Goal: Obtain resource: Download file/media

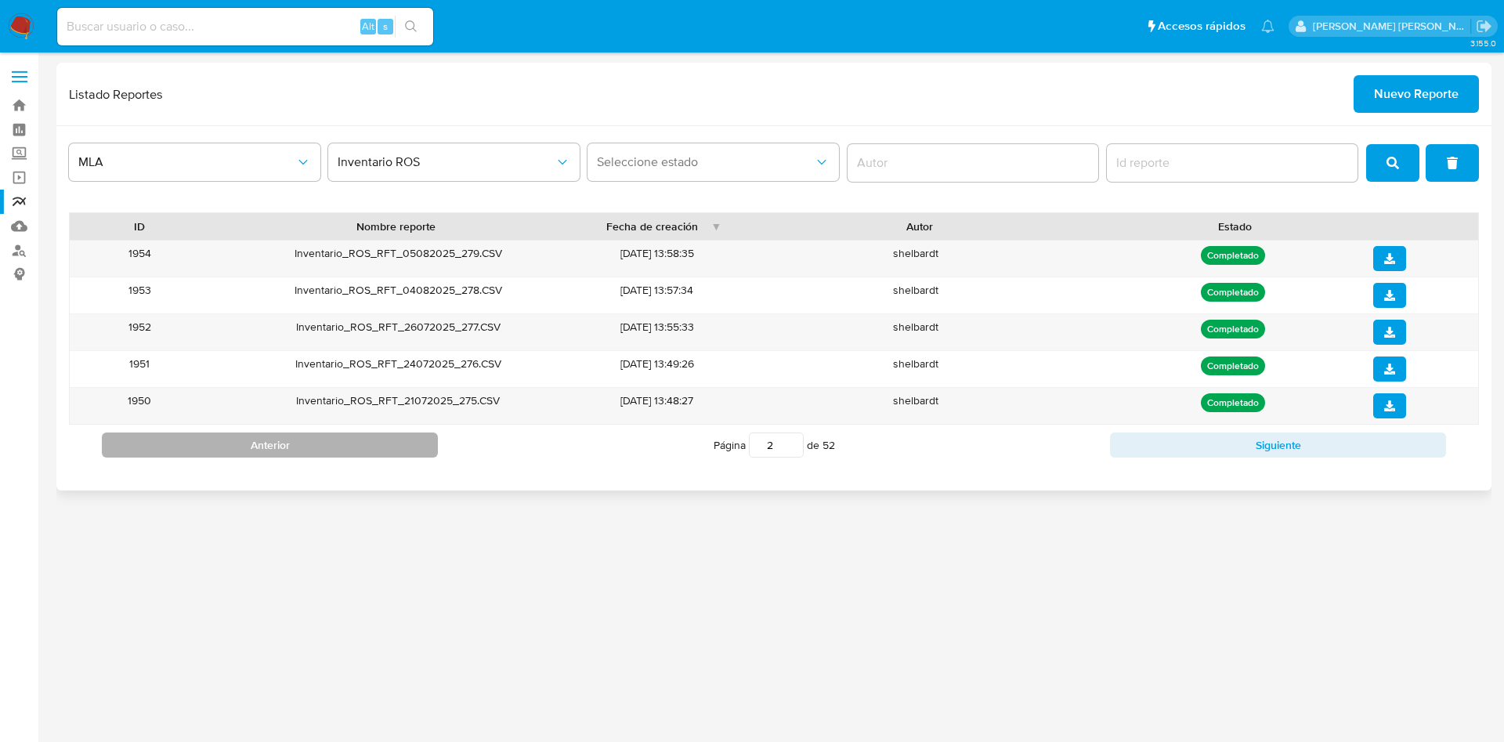
click at [256, 444] on button "Anterior" at bounding box center [270, 444] width 336 height 25
click at [1391, 405] on icon "download" at bounding box center [1389, 405] width 11 height 11
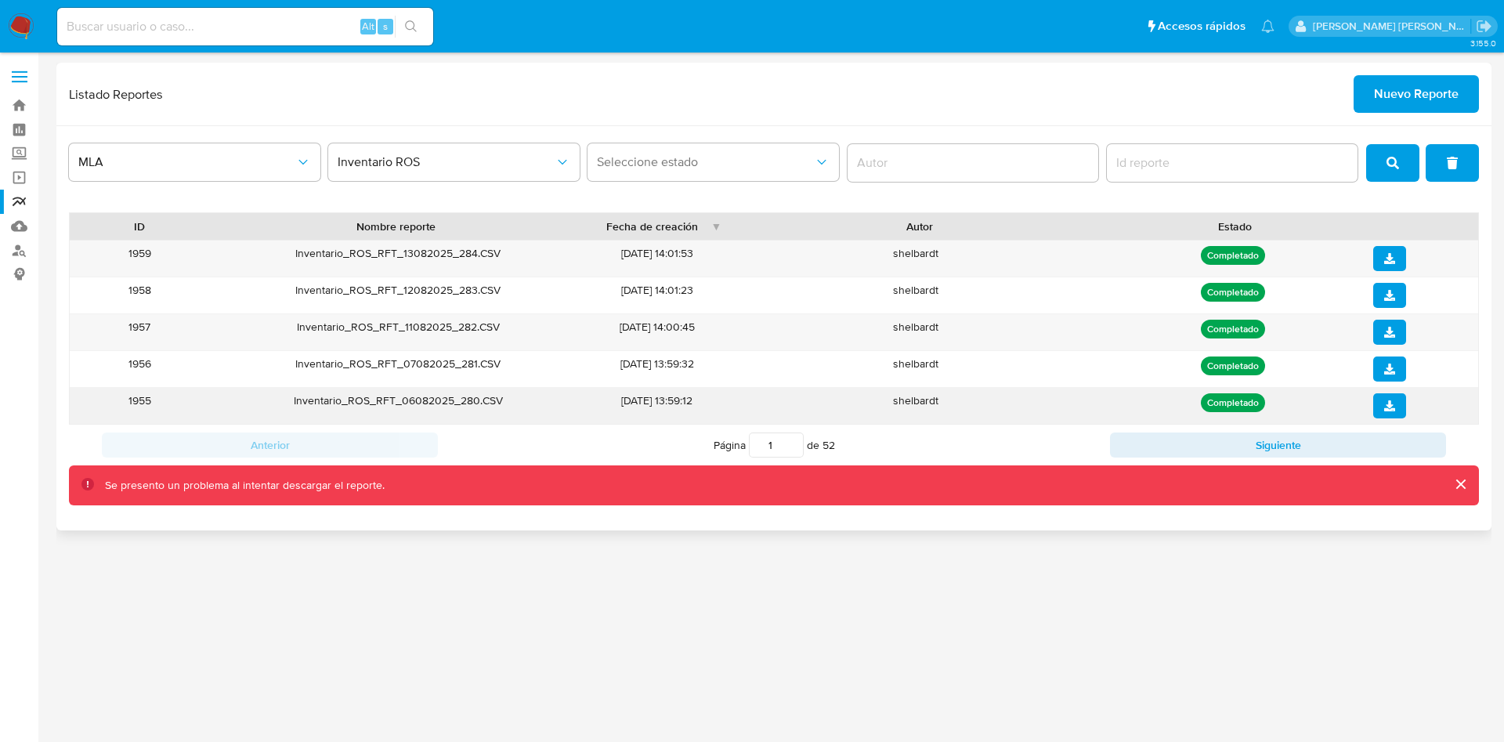
click at [1387, 403] on icon "download" at bounding box center [1389, 405] width 11 height 11
click at [1459, 482] on button "cerrar" at bounding box center [1460, 484] width 38 height 38
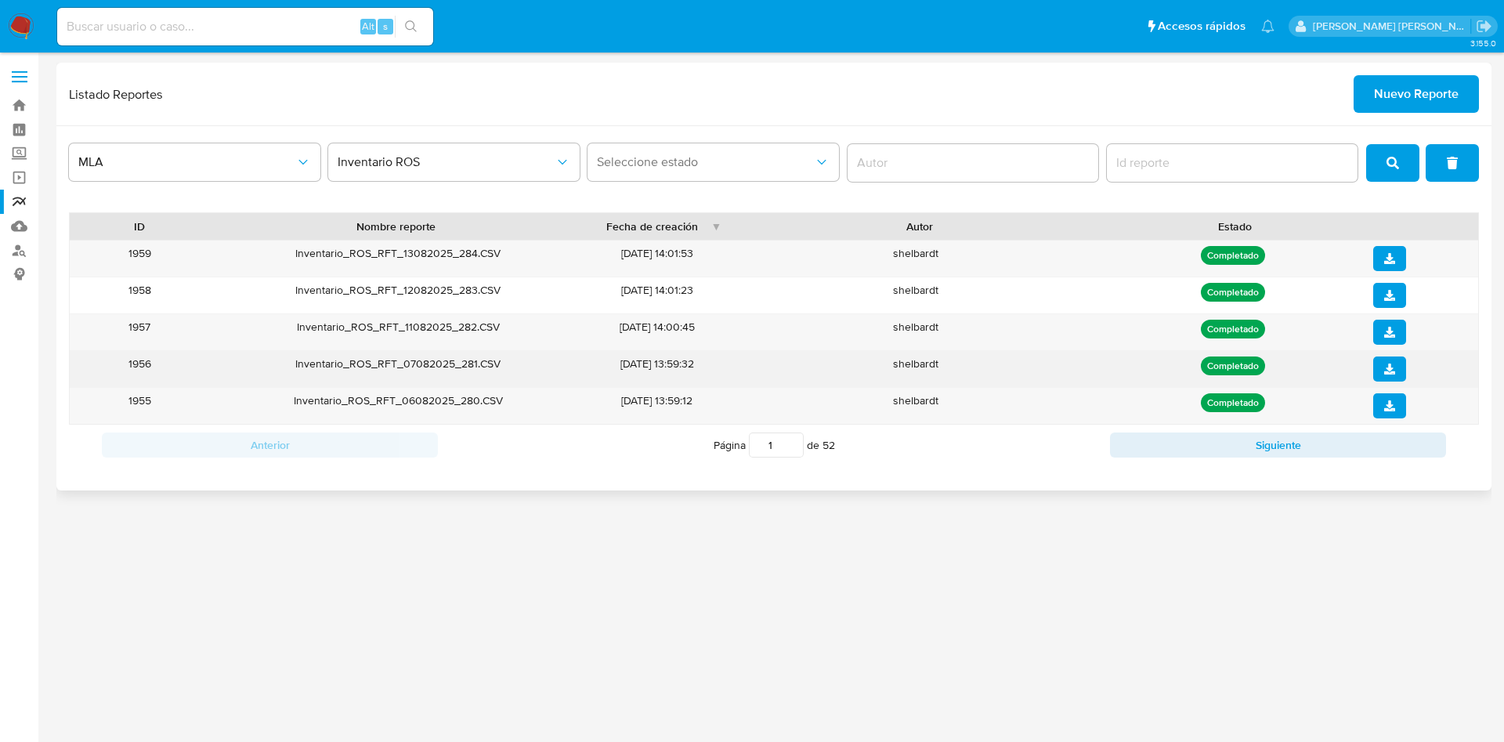
click at [1393, 366] on icon "download" at bounding box center [1389, 368] width 11 height 11
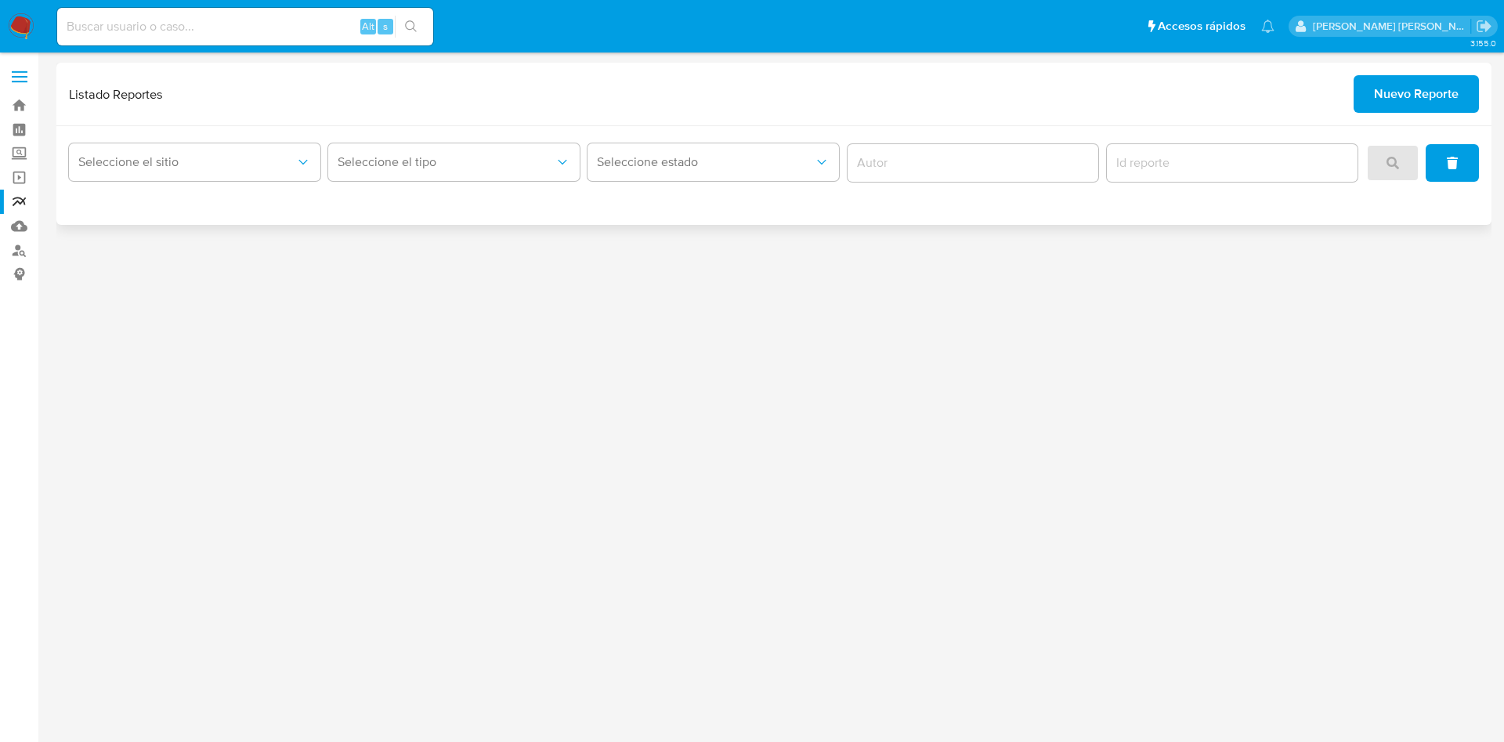
click at [1385, 87] on span "Nuevo Reporte" at bounding box center [1416, 94] width 85 height 34
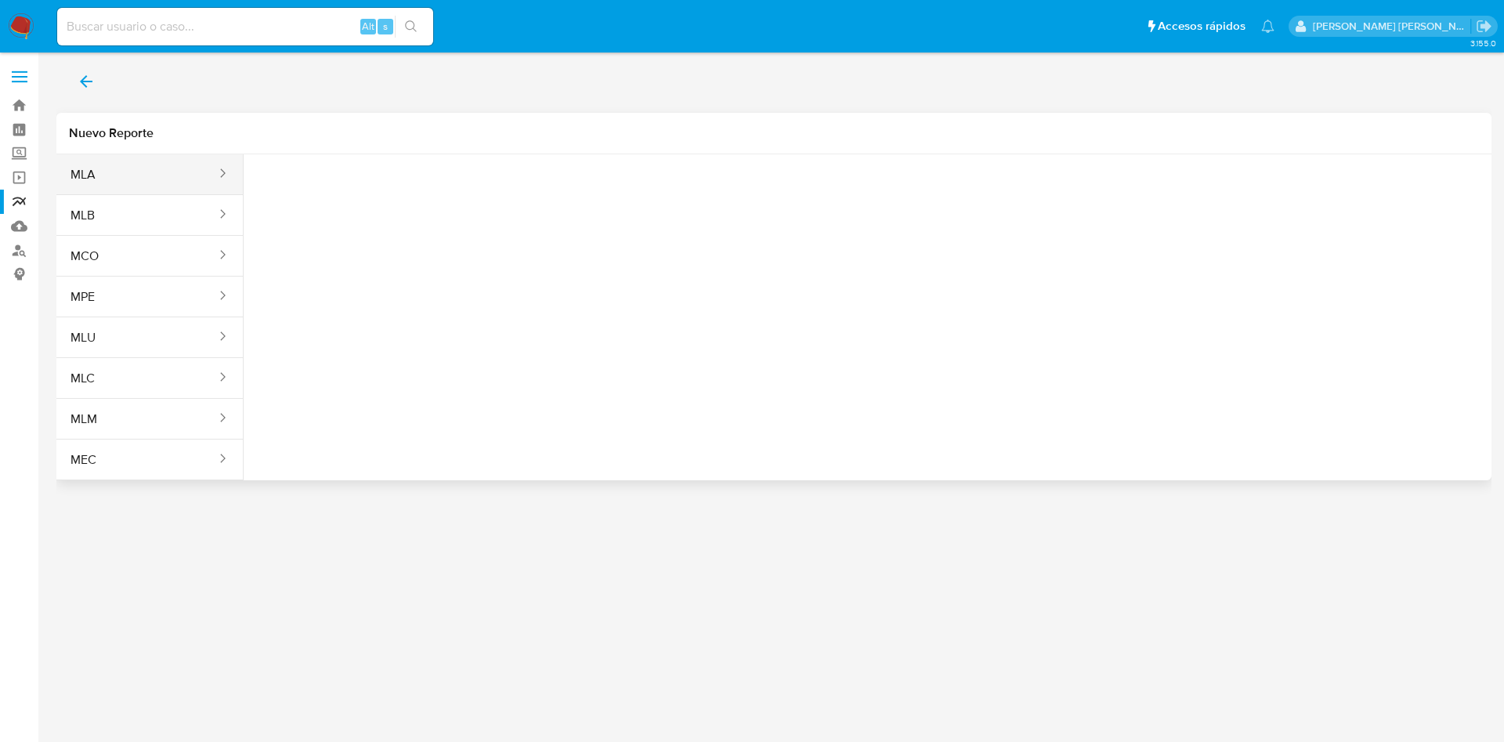
click at [81, 163] on button "MLA" at bounding box center [136, 175] width 161 height 38
click at [280, 200] on span "Seleccione una opcion" at bounding box center [335, 196] width 138 height 16
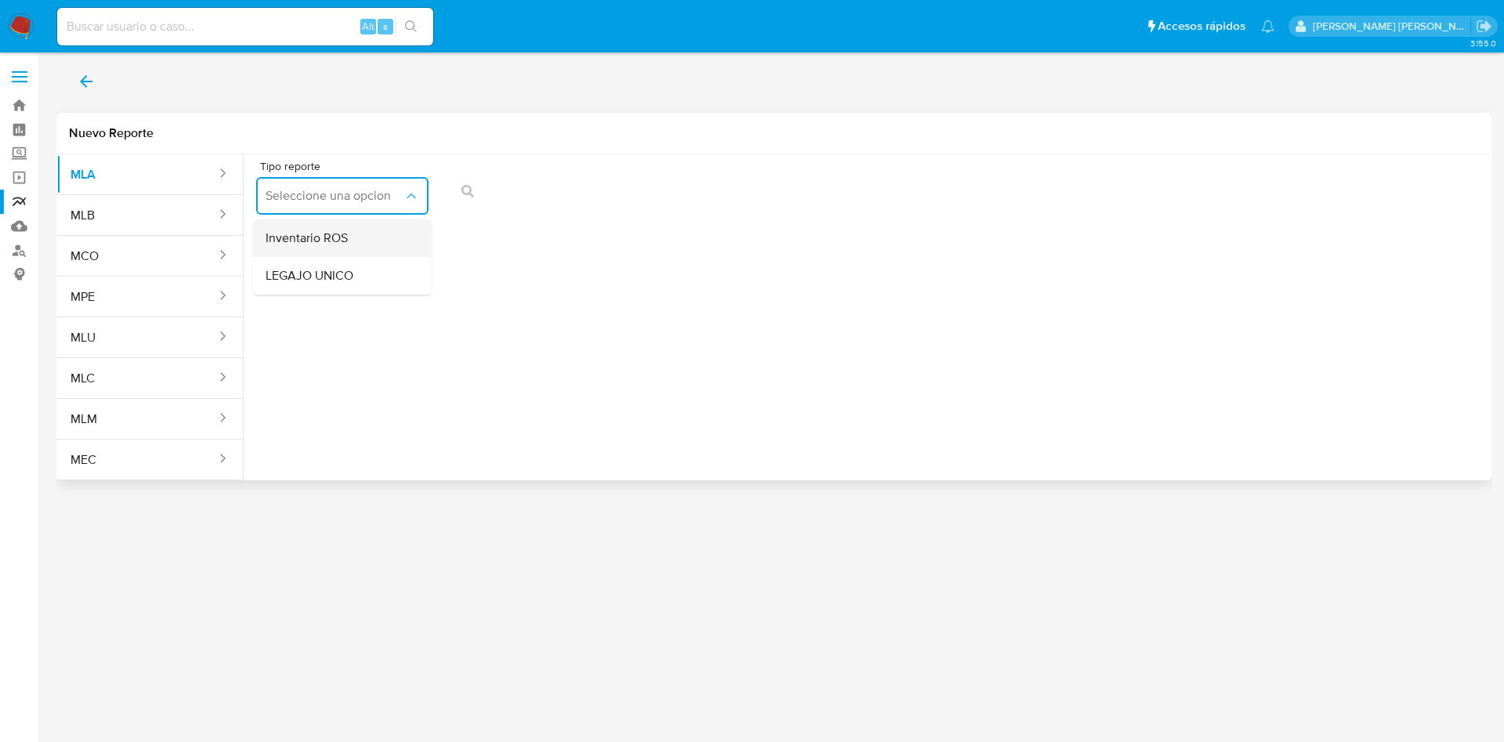
click at [297, 232] on span "Inventario ROS" at bounding box center [307, 238] width 82 height 16
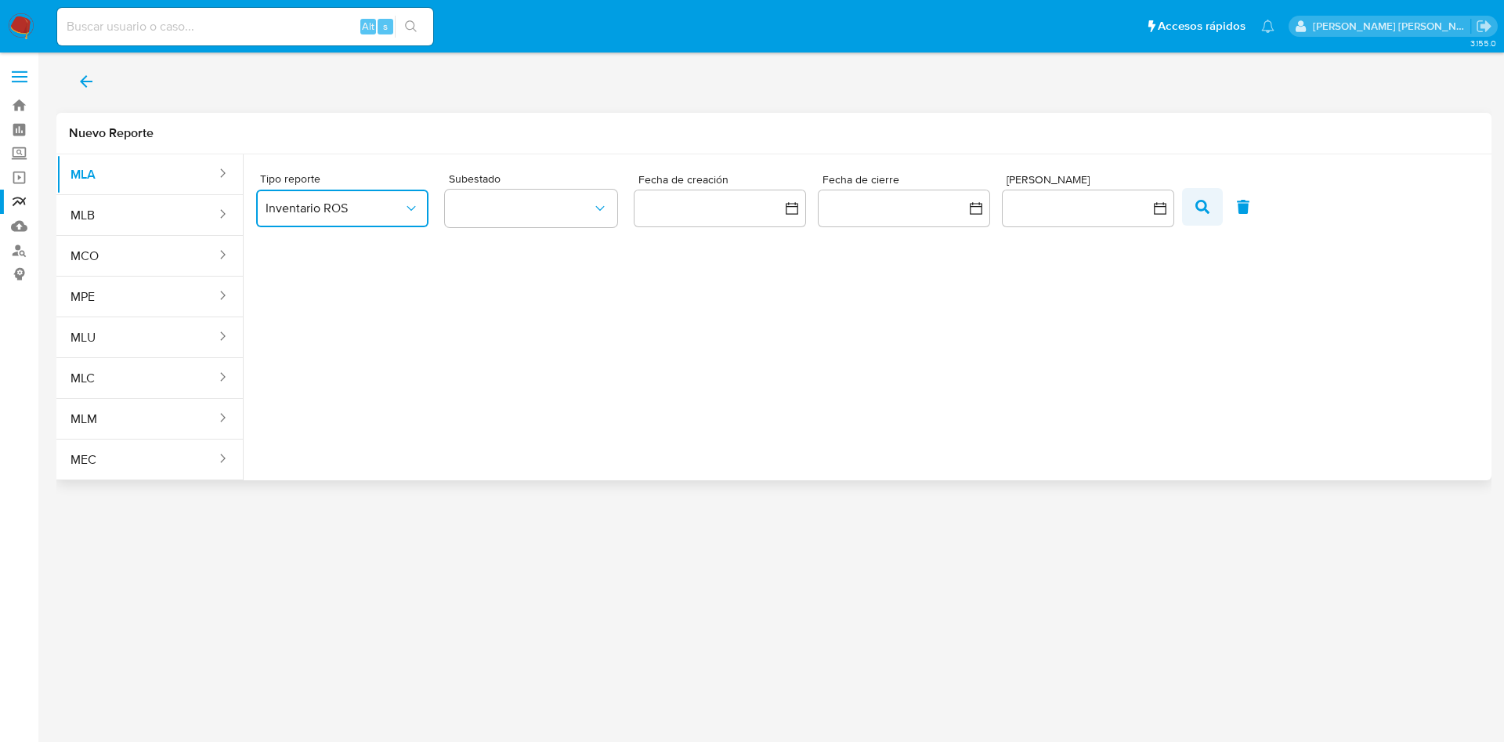
click at [1210, 204] on button "button" at bounding box center [1202, 207] width 41 height 38
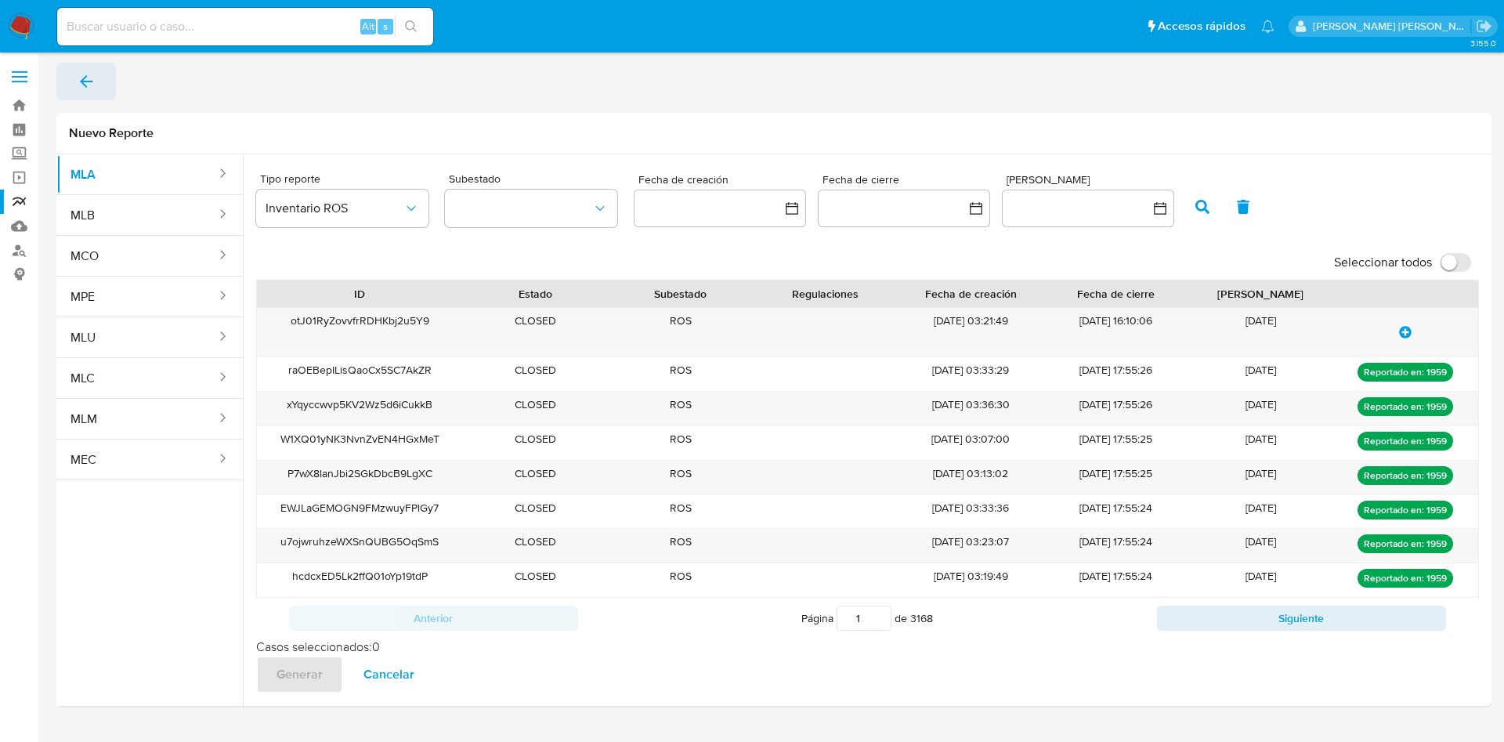
click at [79, 66] on span "back" at bounding box center [86, 81] width 19 height 34
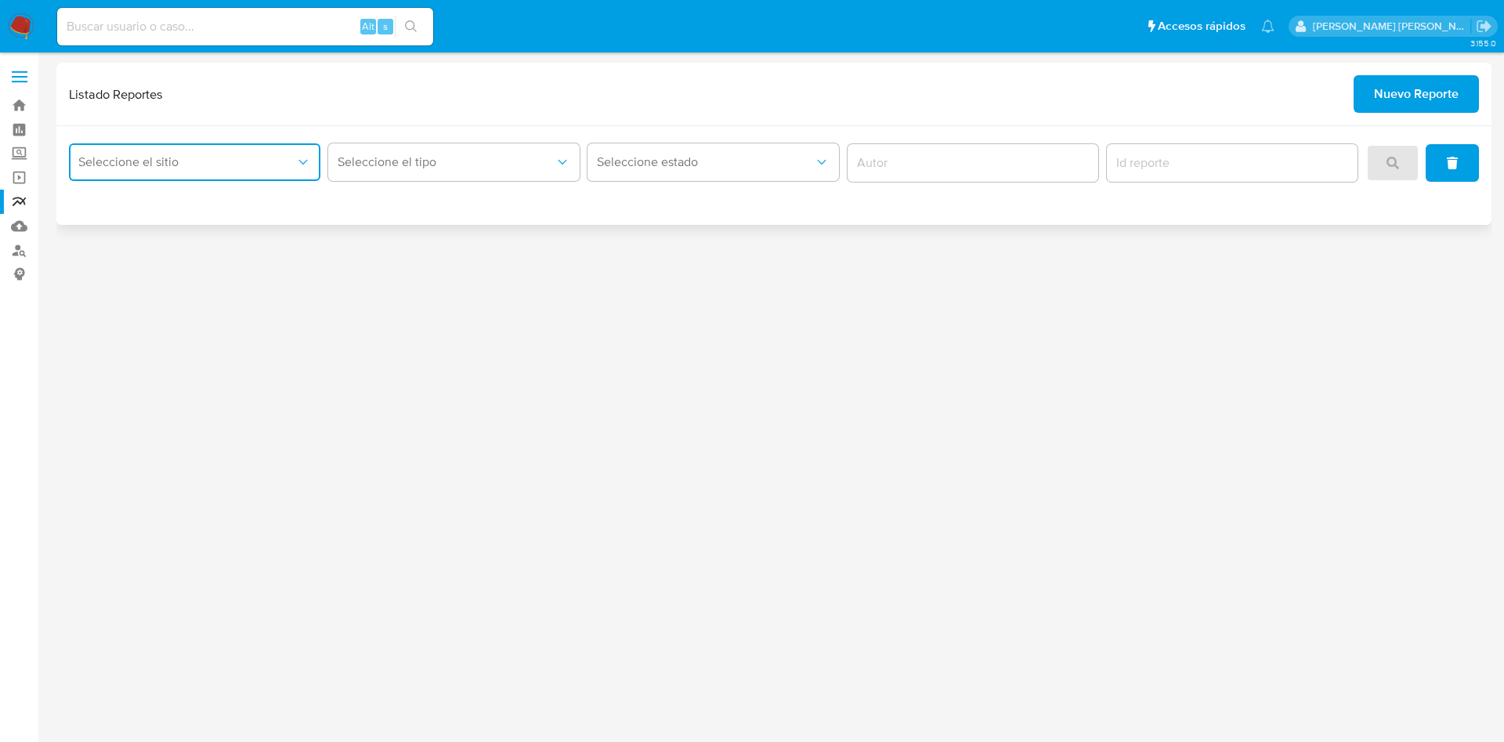
click at [135, 158] on span "Seleccione el sitio" at bounding box center [186, 162] width 217 height 16
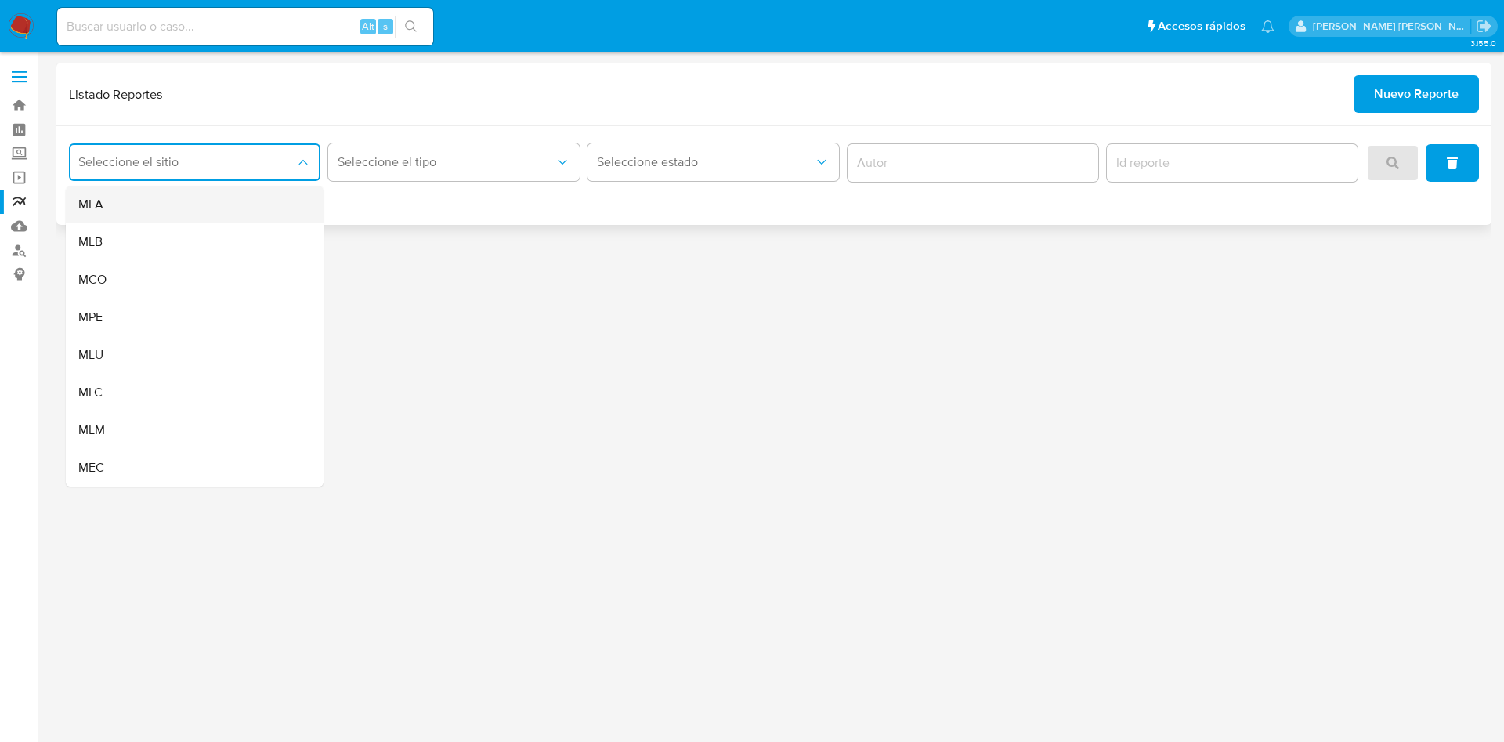
click at [168, 200] on div "MLA" at bounding box center [189, 205] width 223 height 38
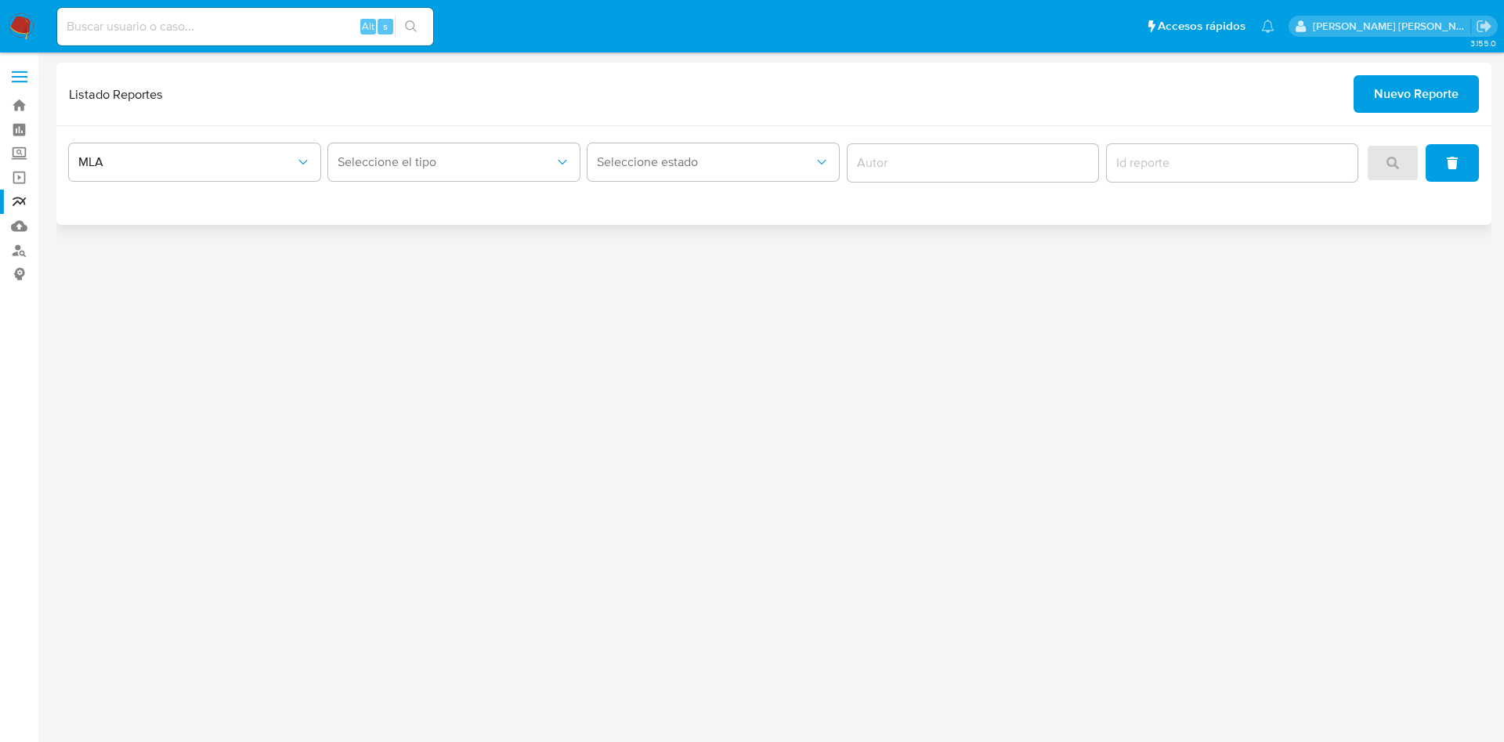
click at [369, 182] on div "Seleccione el tipo" at bounding box center [453, 163] width 251 height 49
click at [389, 169] on span "Seleccione el tipo" at bounding box center [446, 162] width 217 height 16
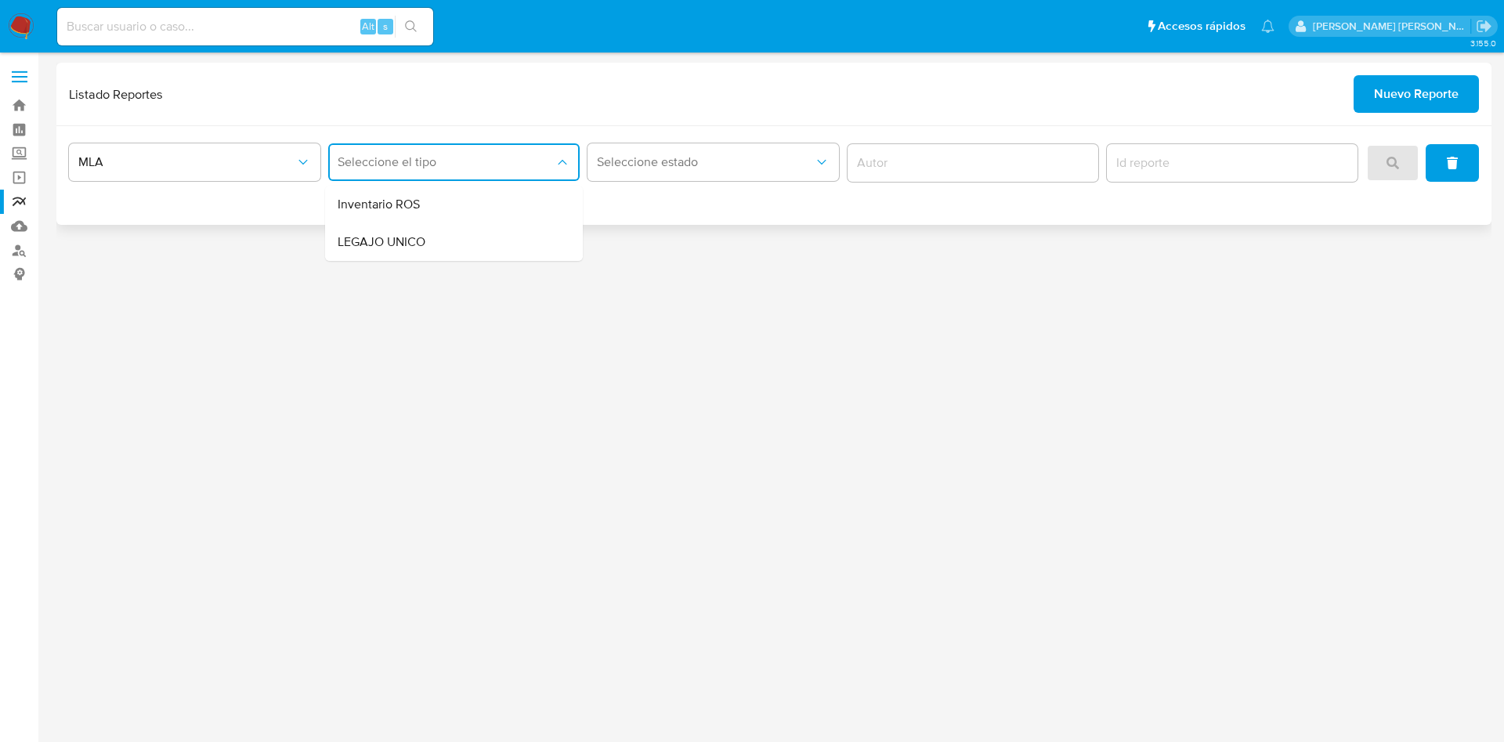
click at [389, 211] on span "Inventario ROS" at bounding box center [379, 205] width 82 height 16
click at [1382, 168] on button "search" at bounding box center [1392, 163] width 53 height 38
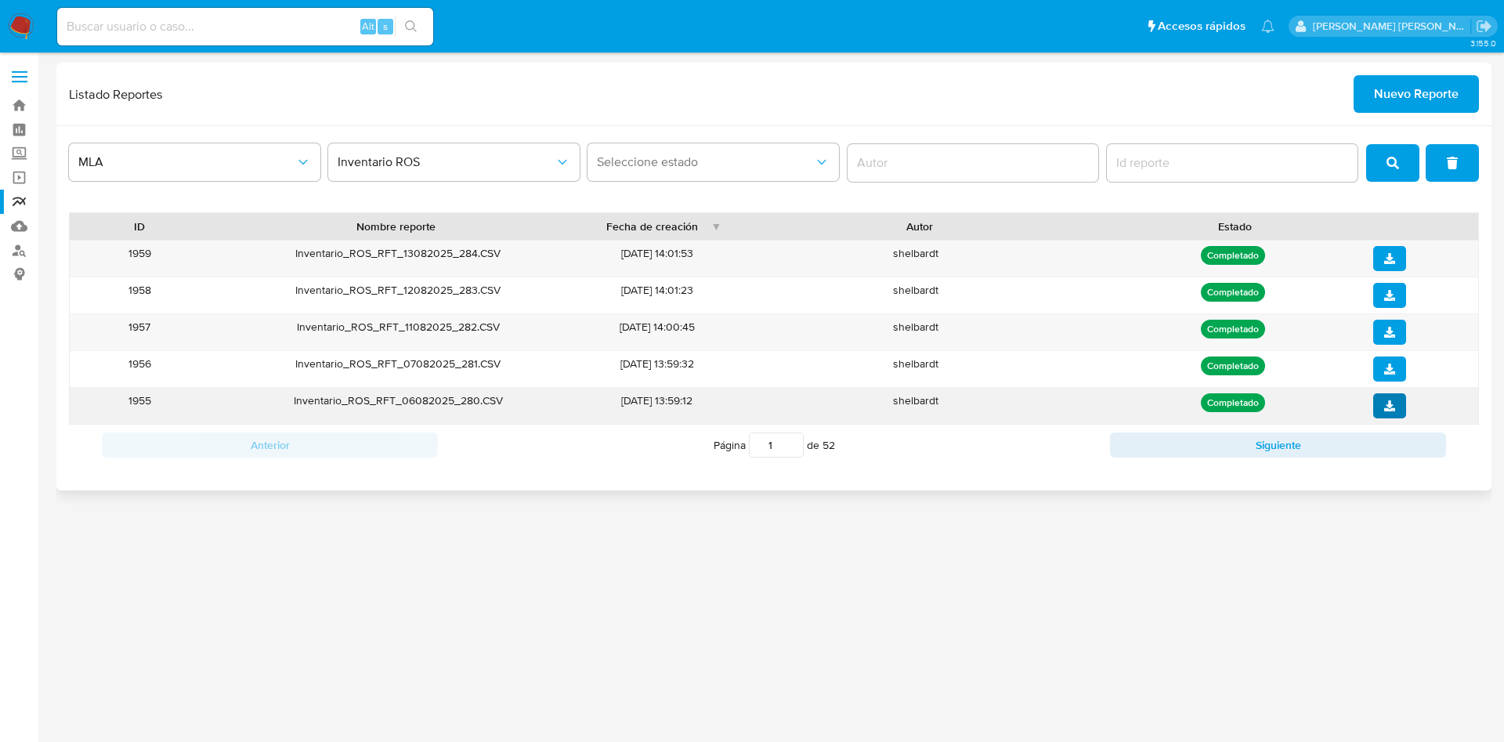
click at [1401, 395] on button "download" at bounding box center [1389, 405] width 33 height 25
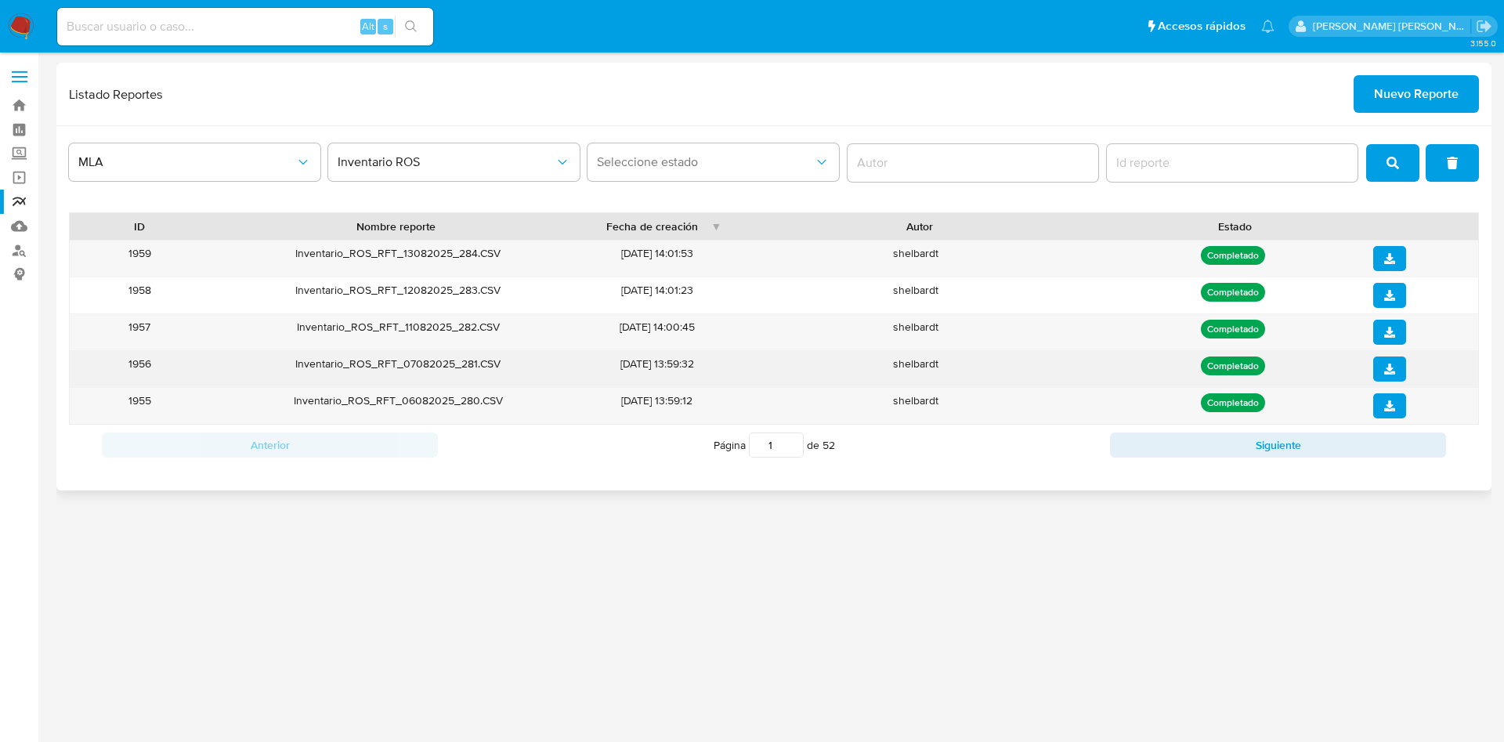
click at [1399, 367] on button "download" at bounding box center [1389, 368] width 33 height 25
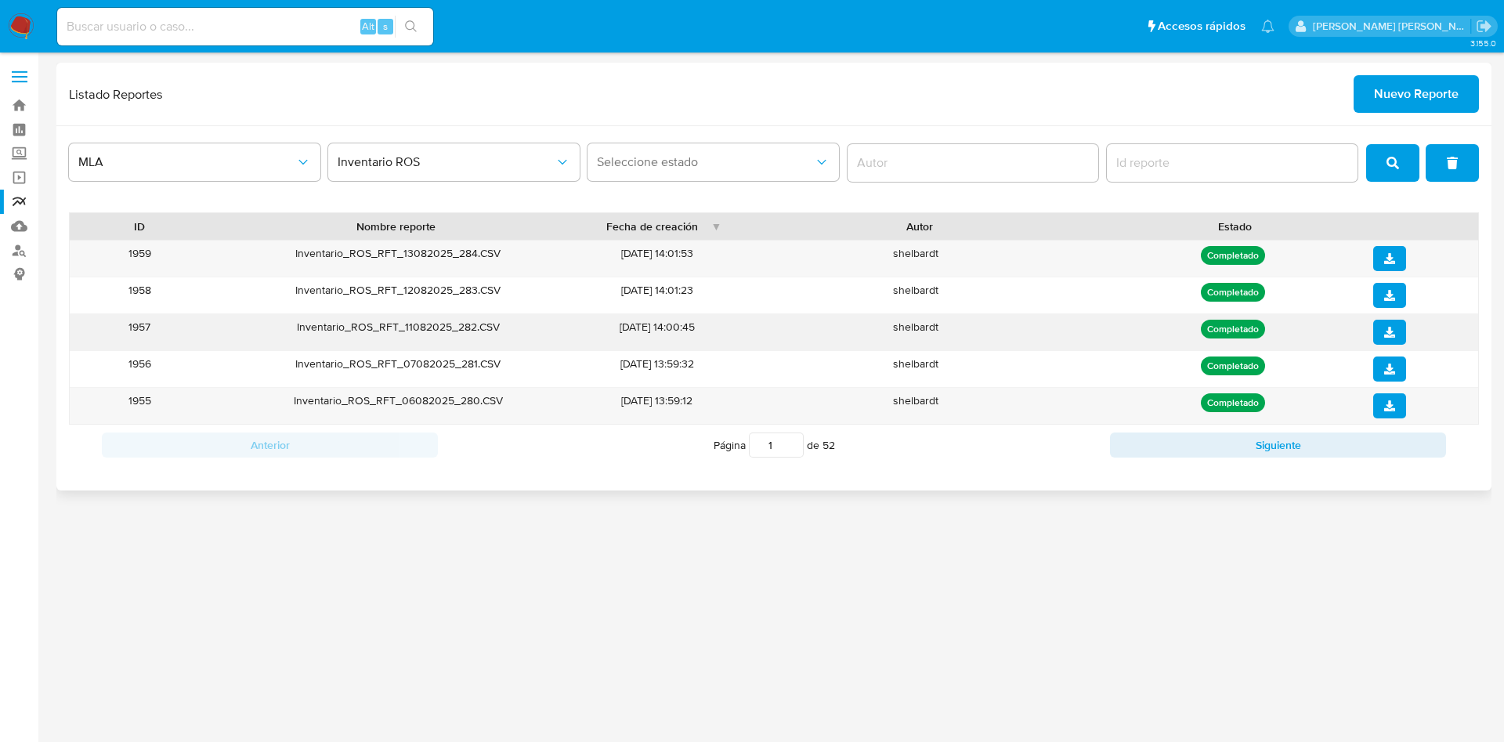
click at [1391, 332] on icon "download" at bounding box center [1389, 332] width 11 height 11
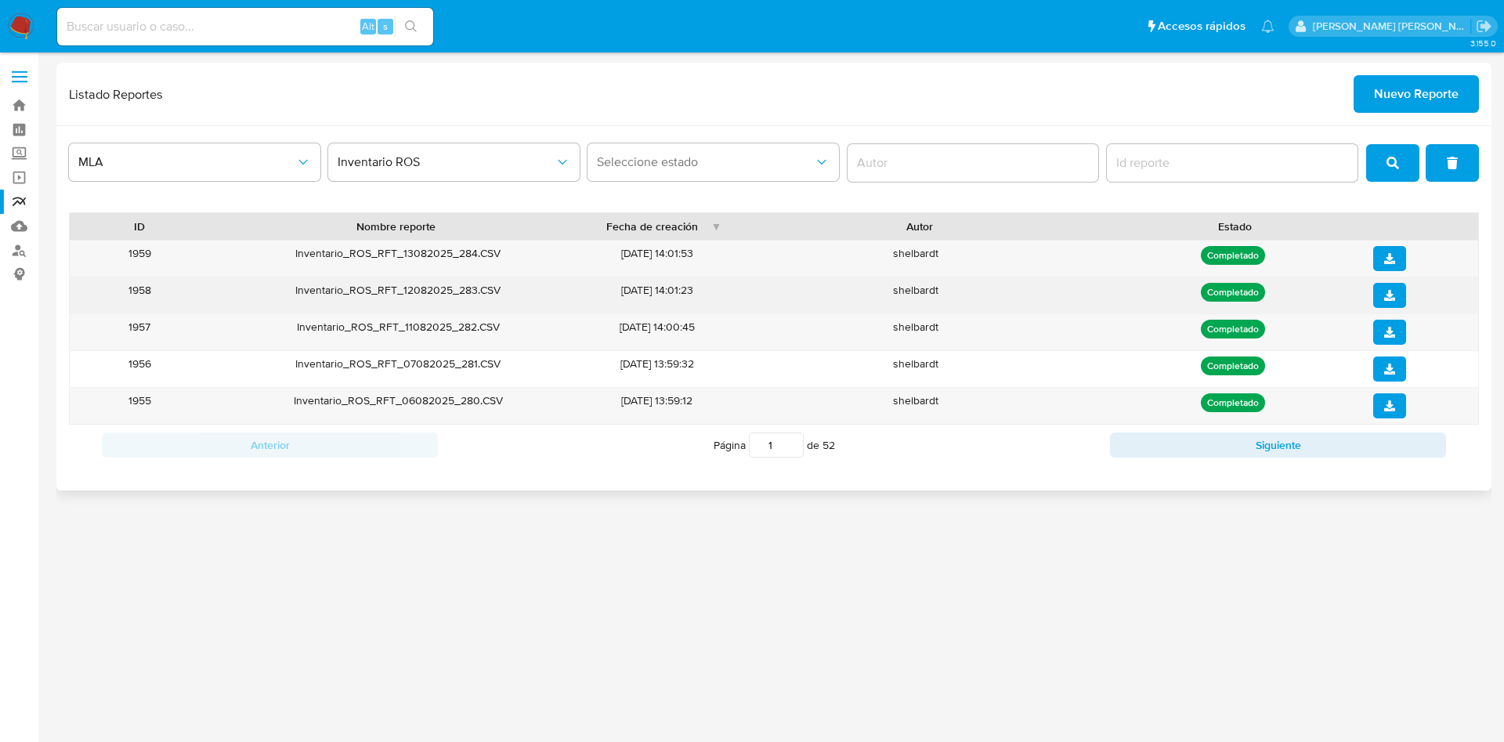
click at [1377, 292] on button "download" at bounding box center [1389, 295] width 33 height 25
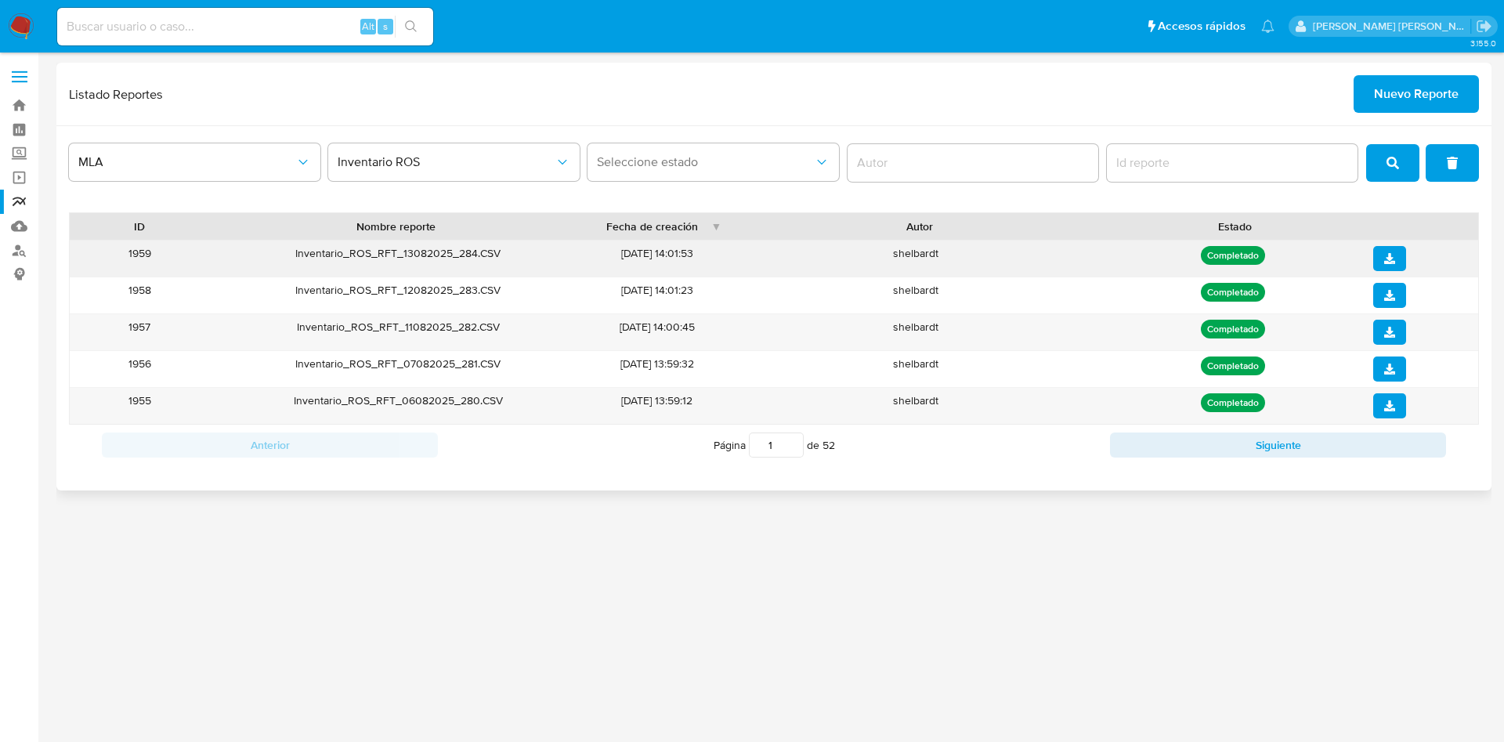
click at [1390, 257] on icon "download" at bounding box center [1389, 258] width 11 height 11
